Goal: Task Accomplishment & Management: Use online tool/utility

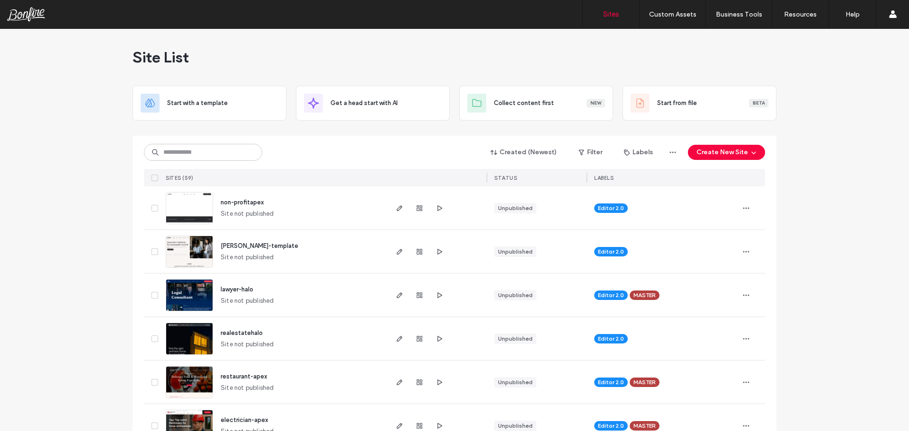
click at [438, 251] on use "button" at bounding box center [440, 252] width 5 height 6
click at [231, 203] on span "non-profitapex" at bounding box center [242, 202] width 43 height 7
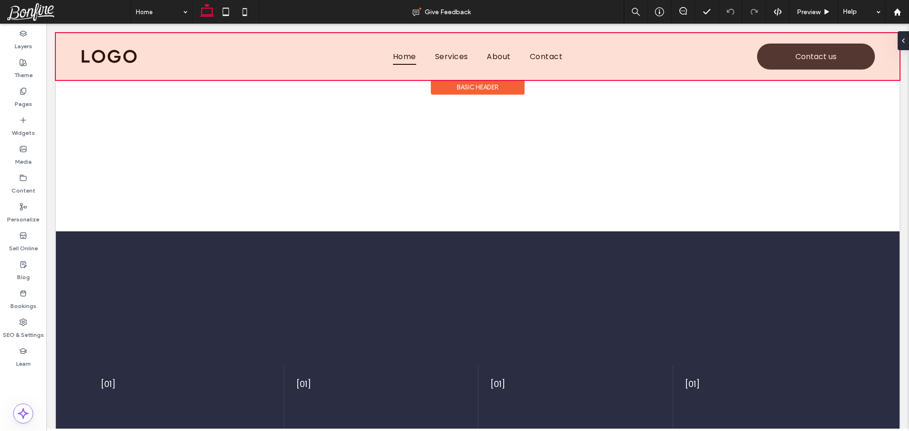
click at [454, 54] on div at bounding box center [478, 56] width 844 height 47
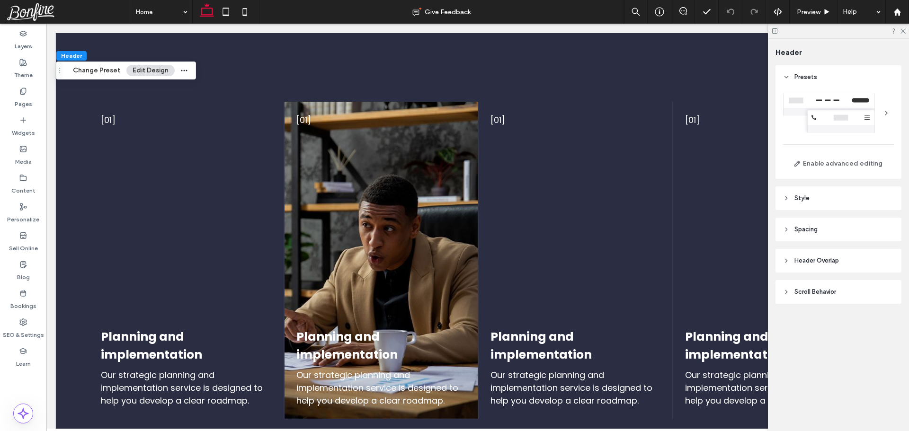
scroll to position [284, 0]
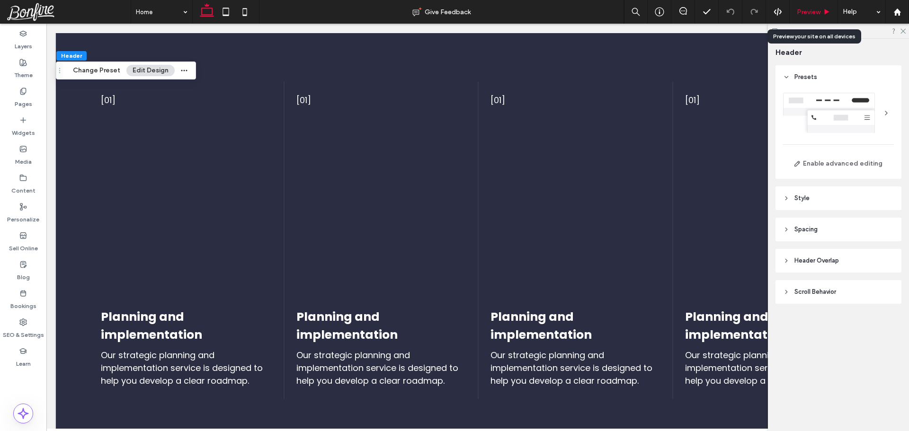
click at [815, 11] on span "Preview" at bounding box center [809, 12] width 24 height 8
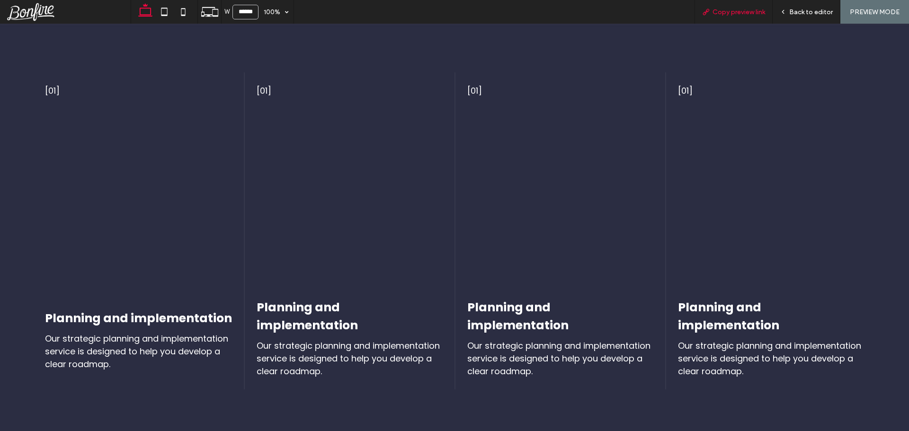
click at [733, 12] on span "Copy preview link" at bounding box center [739, 12] width 53 height 8
click at [807, 11] on span "Back to editor" at bounding box center [811, 12] width 44 height 8
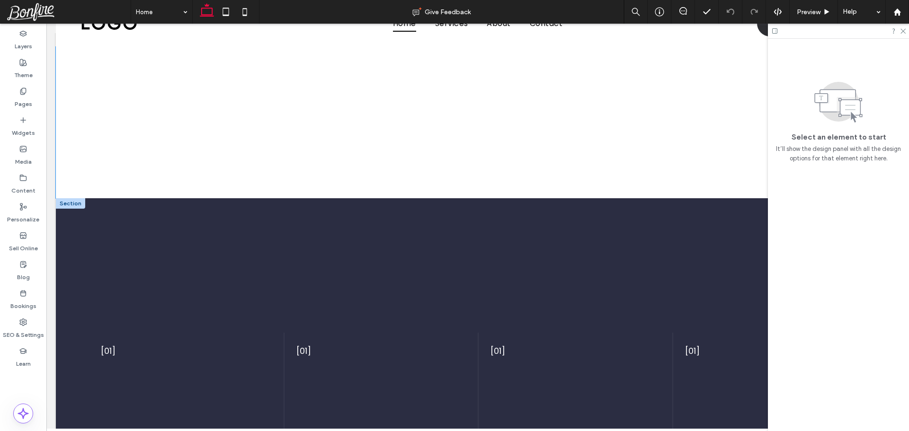
scroll to position [47, 0]
